Goal: Information Seeking & Learning: Learn about a topic

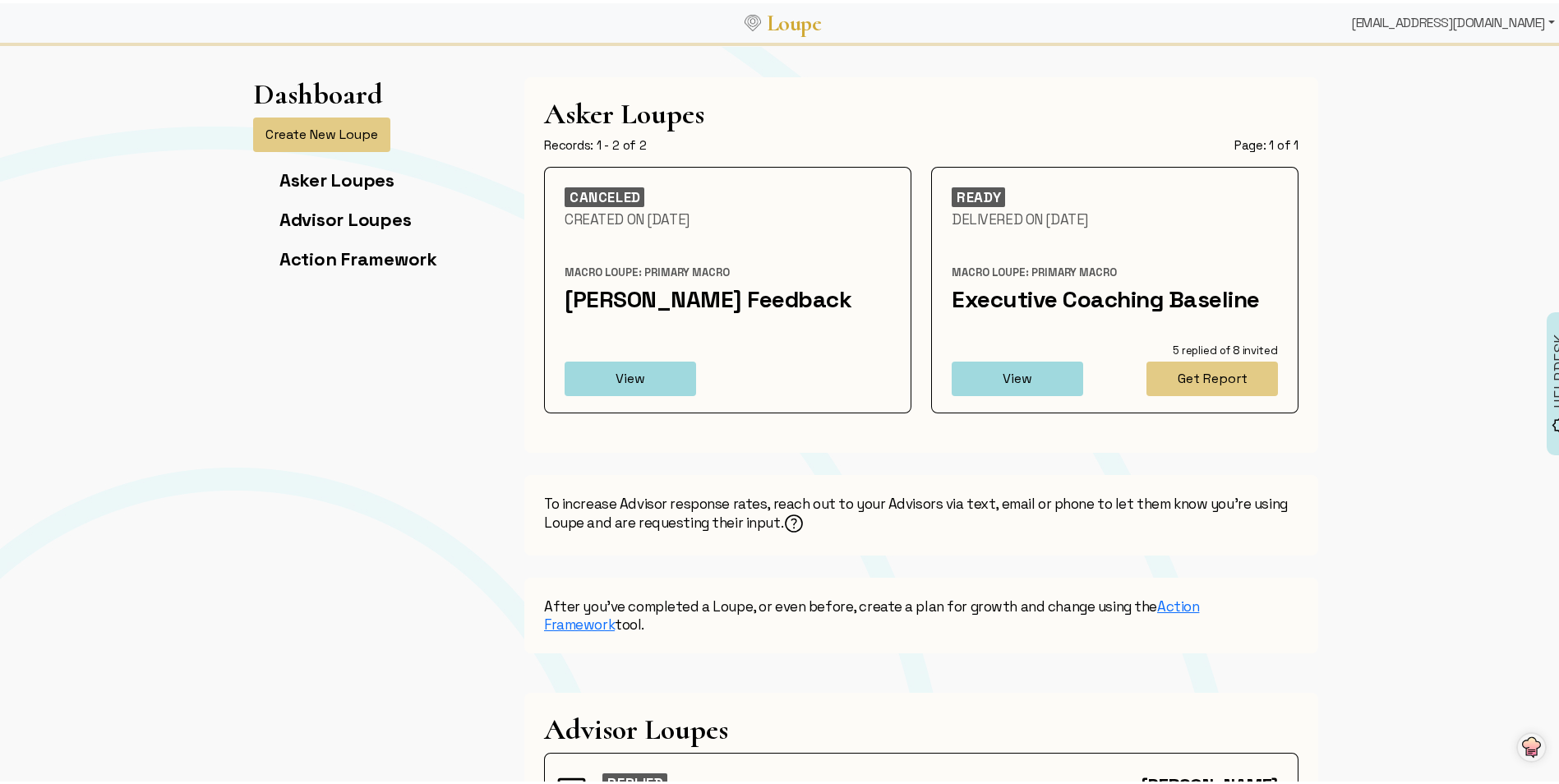
click at [1536, 18] on div "[EMAIL_ADDRESS][DOMAIN_NAME]" at bounding box center [1453, 19] width 217 height 33
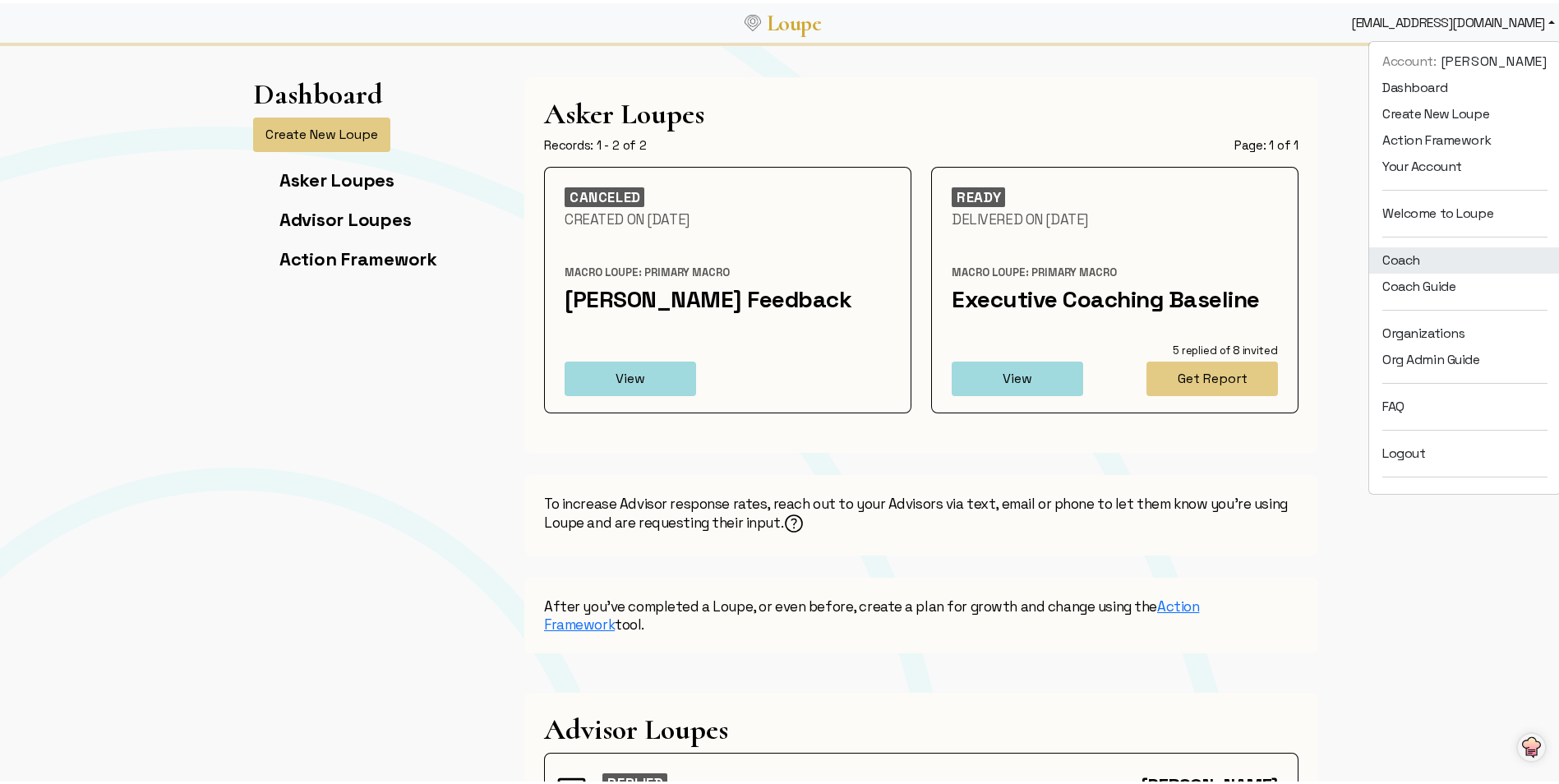
click at [1404, 258] on link "Coach" at bounding box center [1465, 257] width 191 height 26
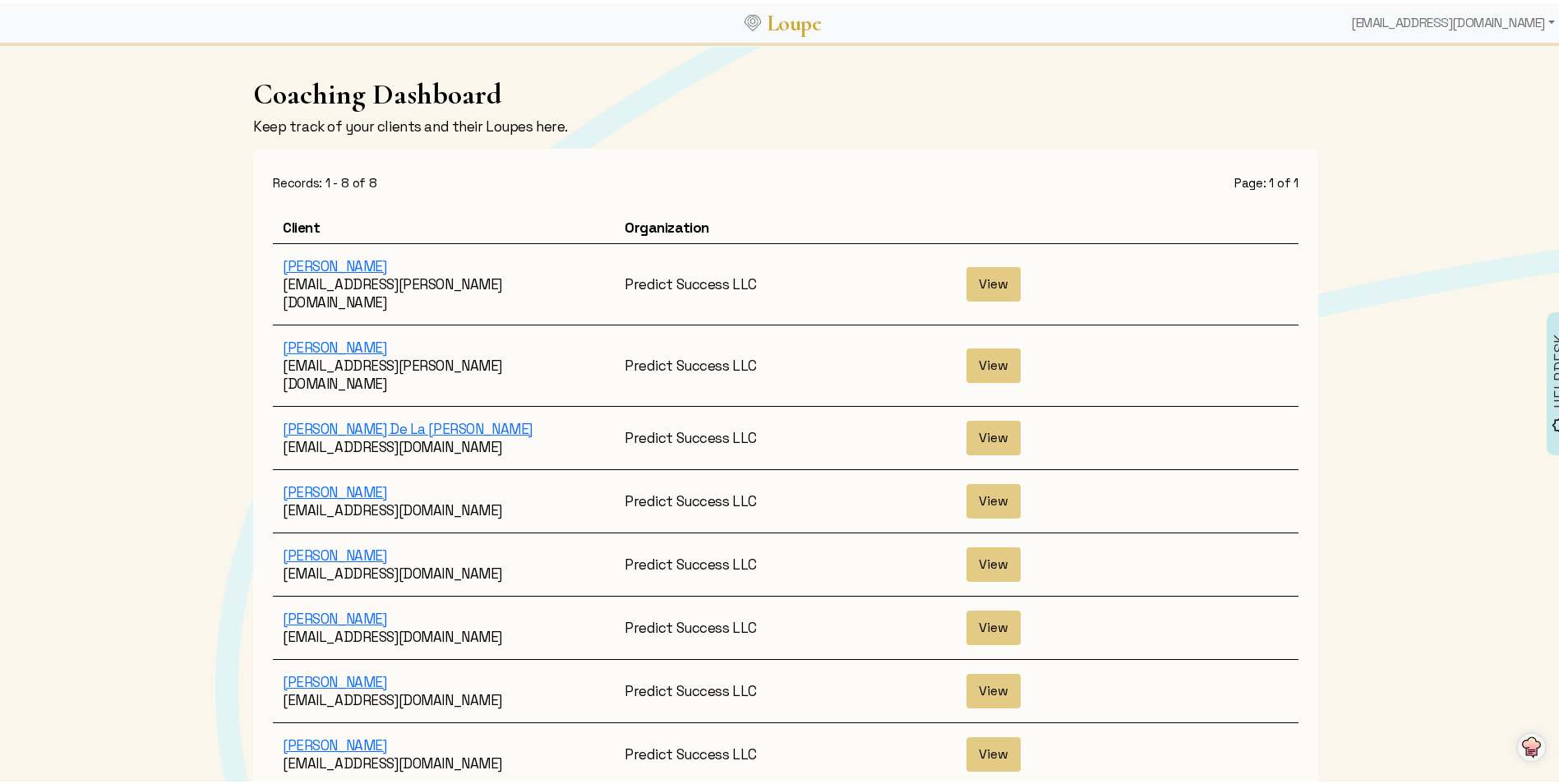
scroll to position [82, 0]
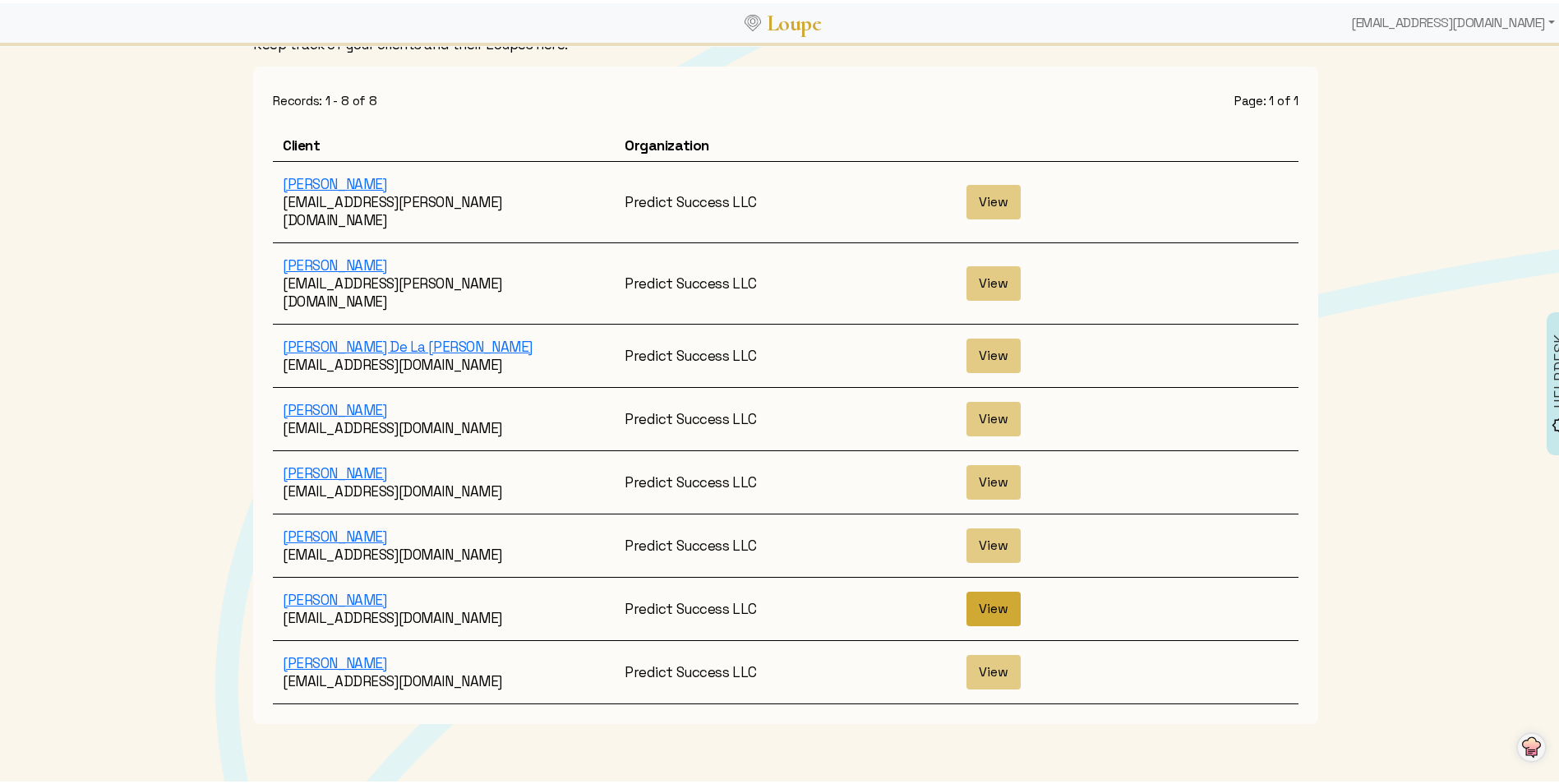
click at [1000, 588] on button "View" at bounding box center [993, 605] width 54 height 35
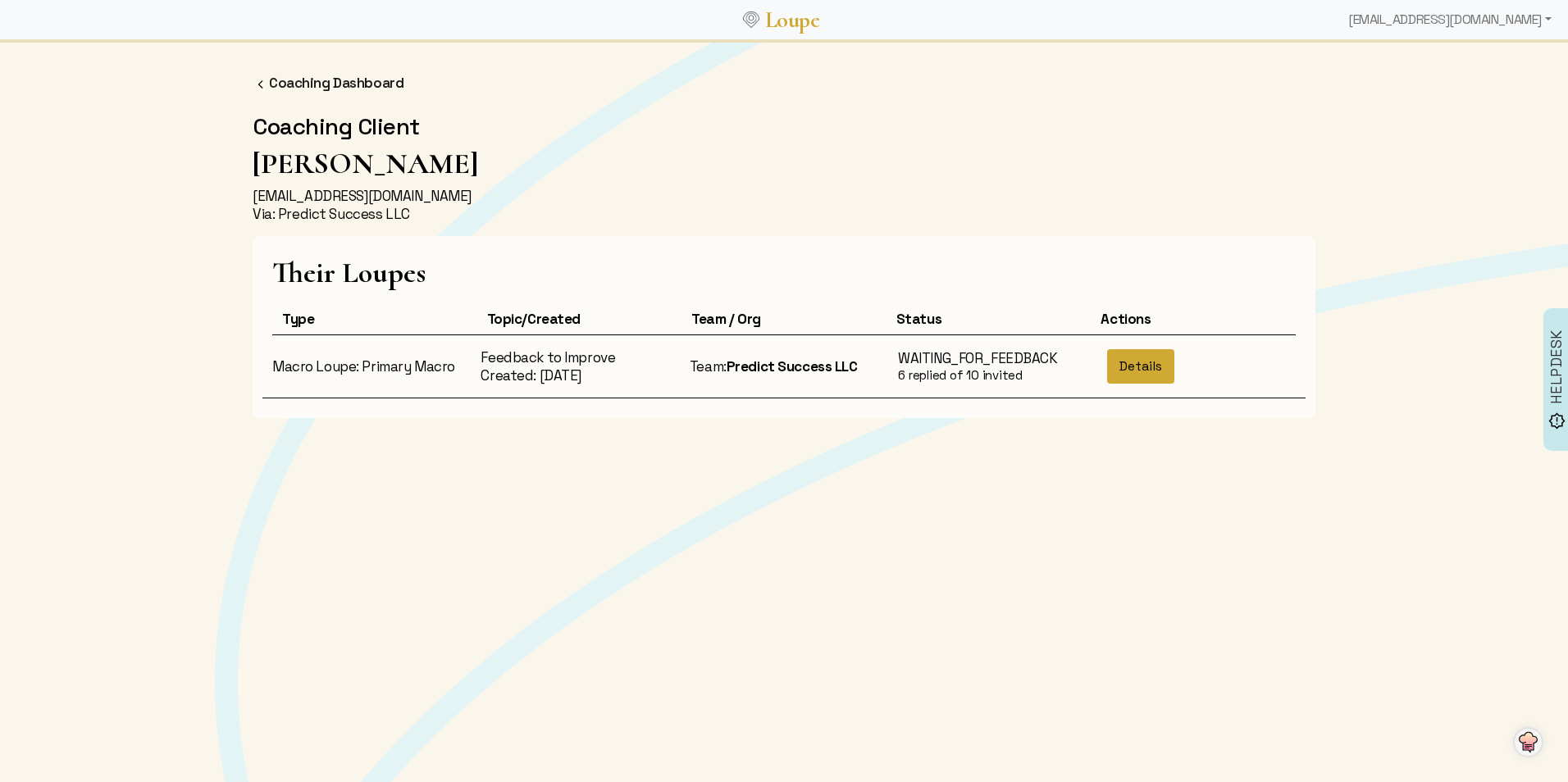
click at [1154, 362] on button "Details" at bounding box center [1141, 366] width 67 height 34
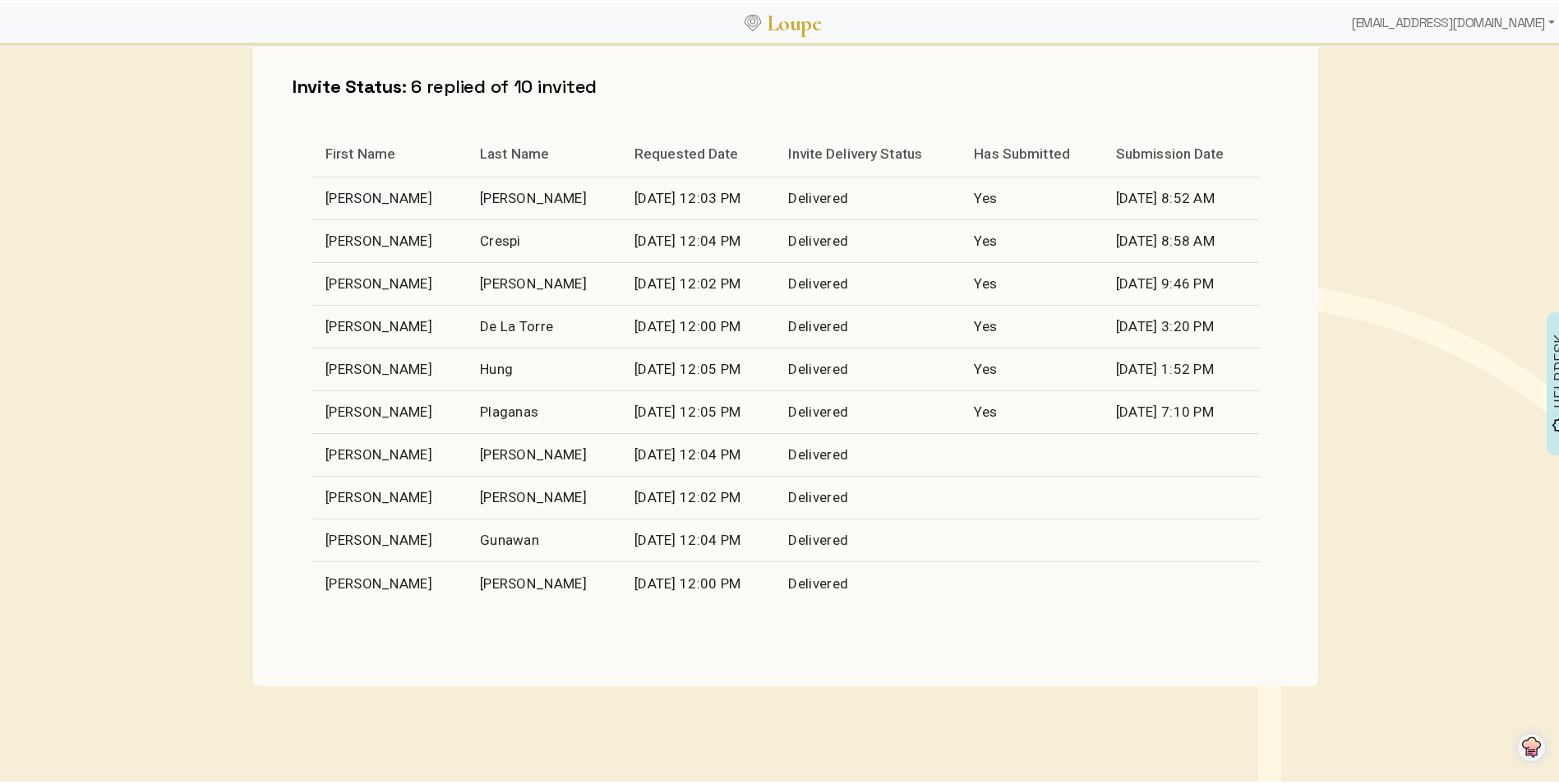
scroll to position [706, 0]
